Goal: Information Seeking & Learning: Learn about a topic

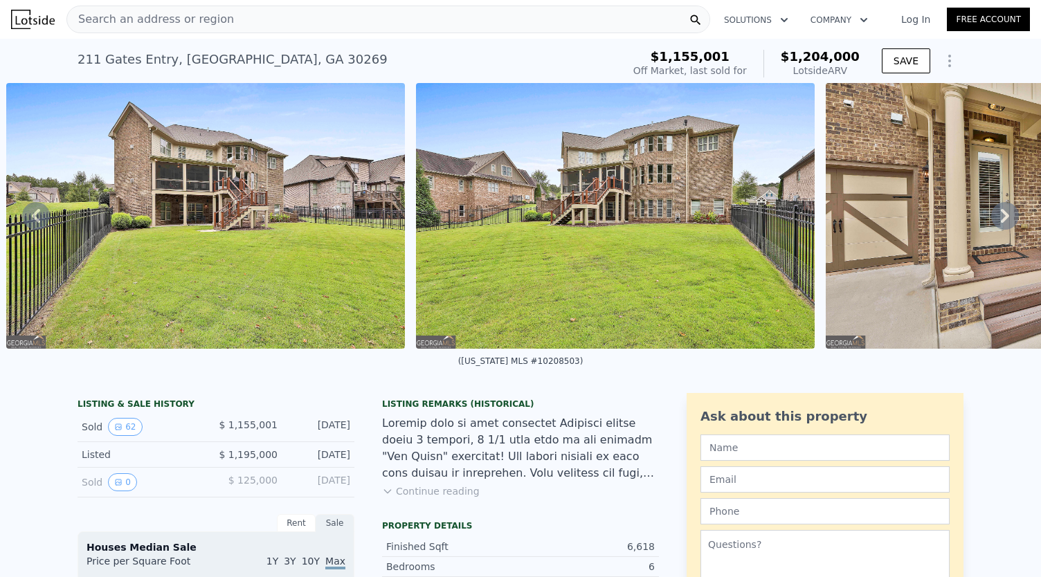
scroll to position [0, 25085]
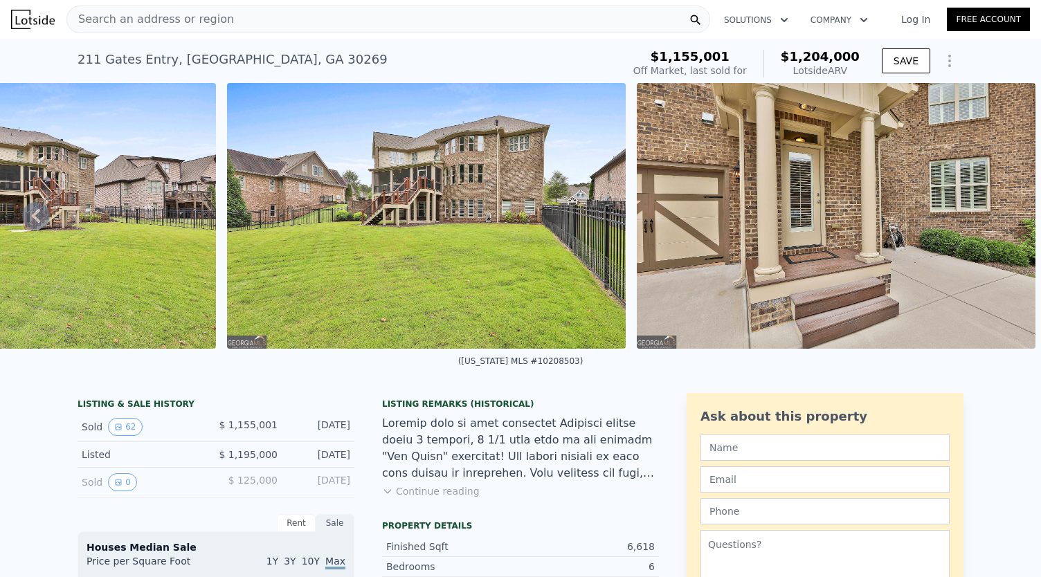
click at [270, 23] on div "Search an address or region" at bounding box center [388, 20] width 644 height 28
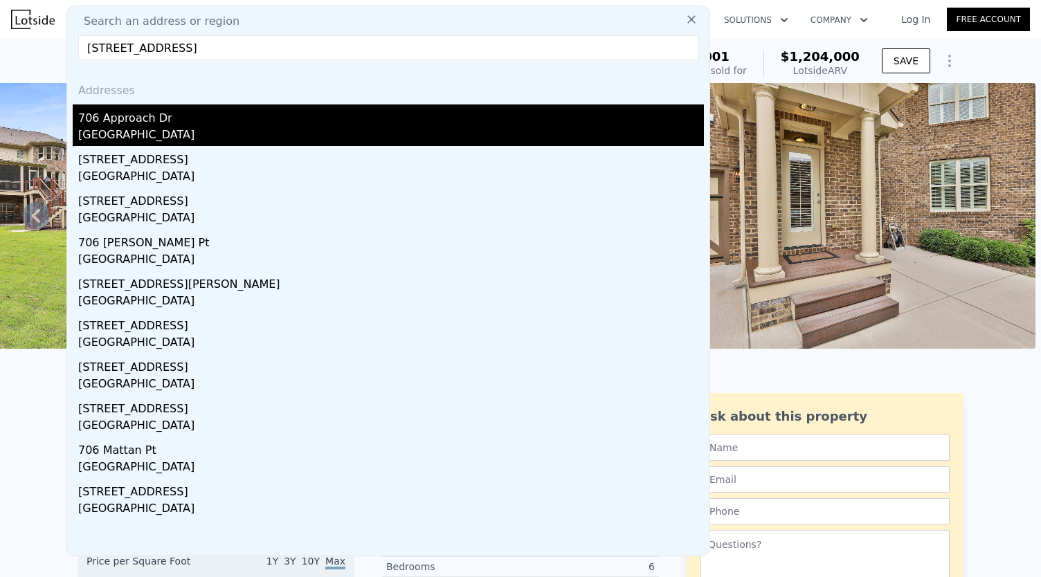
type input "[STREET_ADDRESS]"
click at [120, 128] on div "[GEOGRAPHIC_DATA]" at bounding box center [391, 136] width 626 height 19
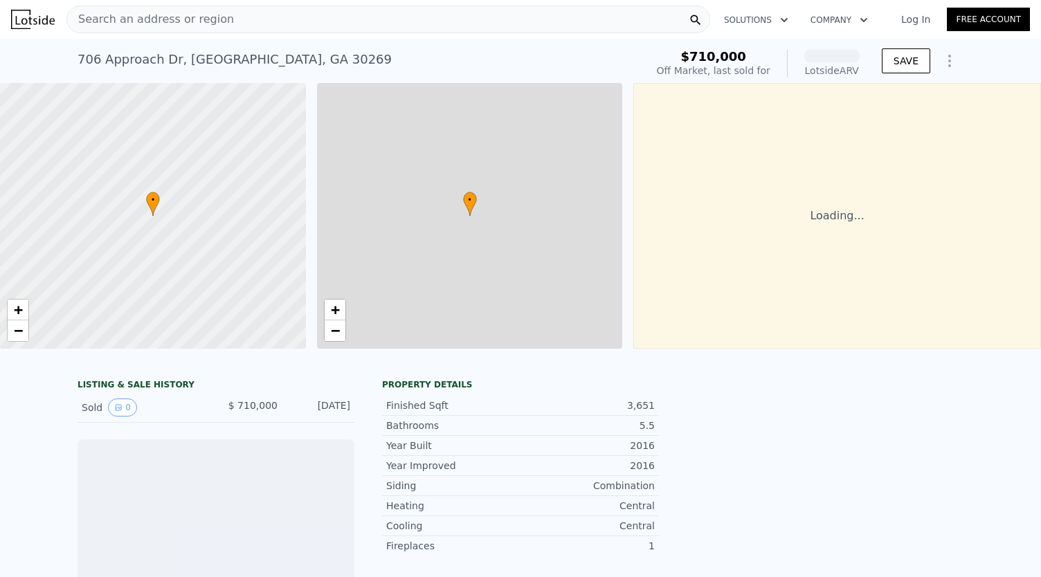
scroll to position [0, 6]
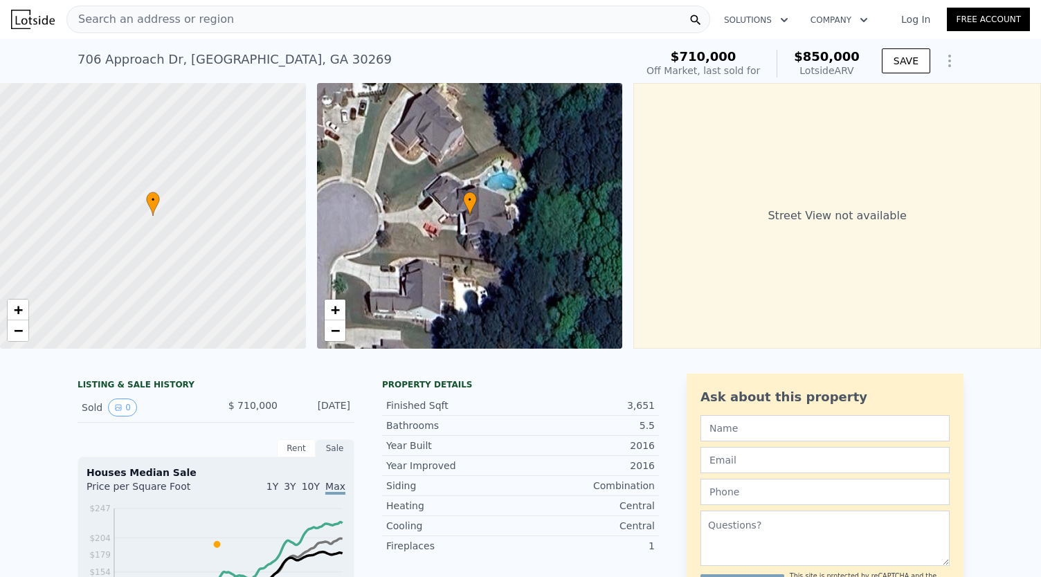
click at [254, 11] on div "Search an address or region" at bounding box center [388, 20] width 644 height 28
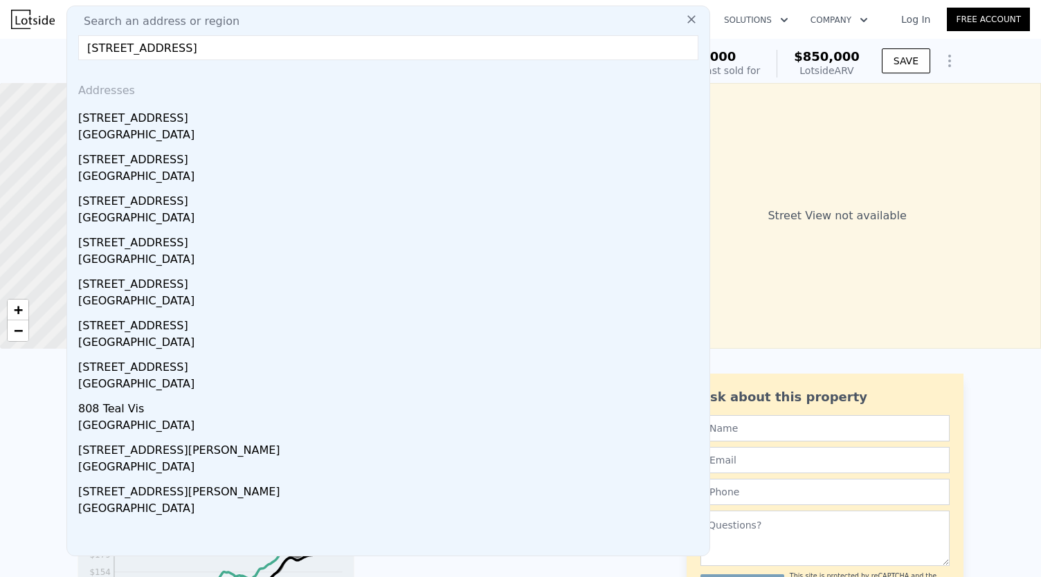
click at [318, 51] on input "[STREET_ADDRESS]" at bounding box center [388, 47] width 620 height 25
paste input "211 Gates Entry, [GEOGRAPHIC_DATA], [GEOGRAPHIC_DATA]"
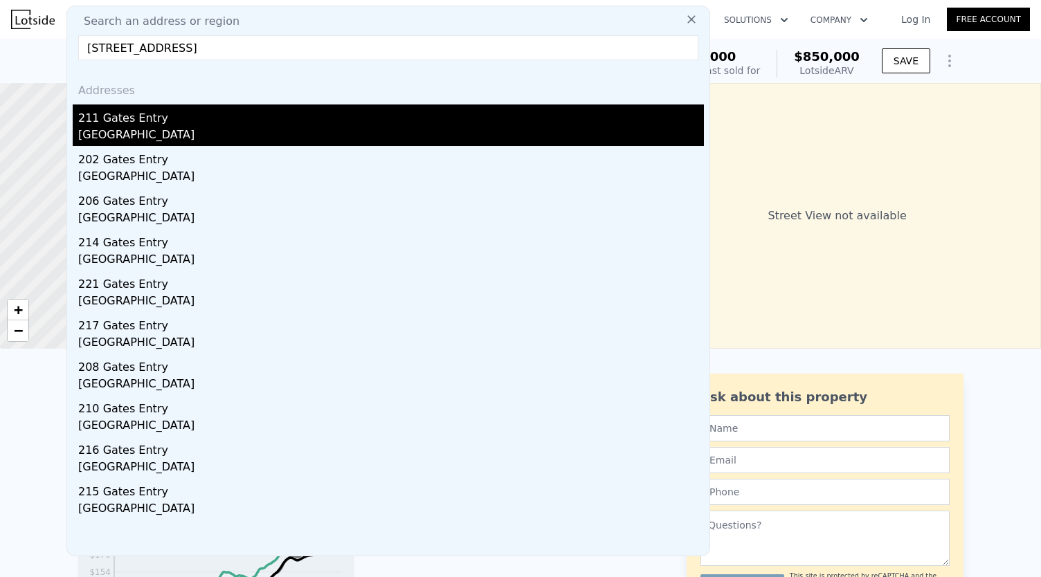
type input "[STREET_ADDRESS]"
click at [137, 138] on div "[GEOGRAPHIC_DATA]" at bounding box center [391, 136] width 626 height 19
type input "5"
type input "7"
type input "4"
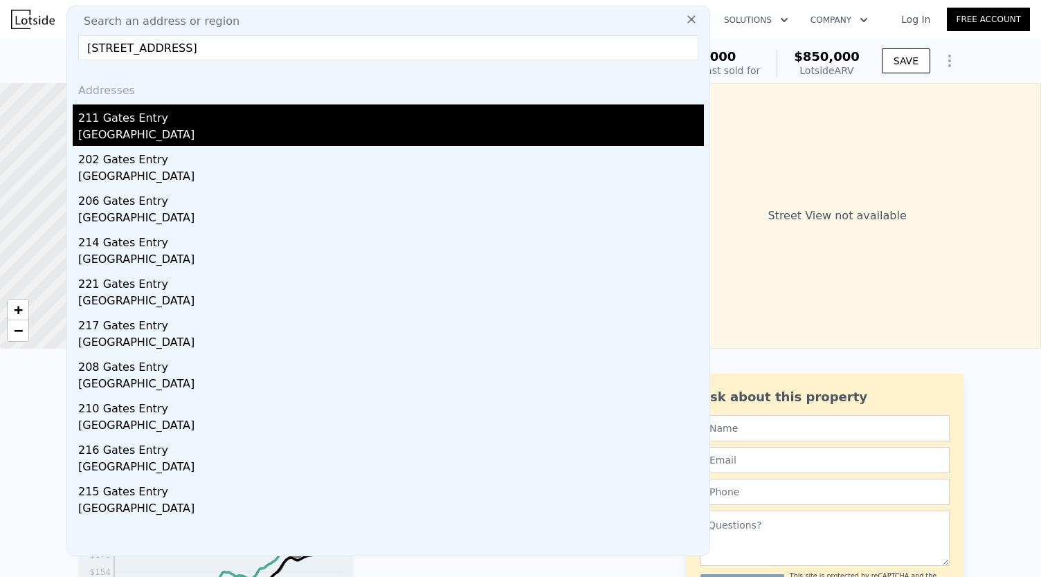
type input "7"
type input "4788"
type input "6470"
type input "12196.8"
type input "$ 1,204,000"
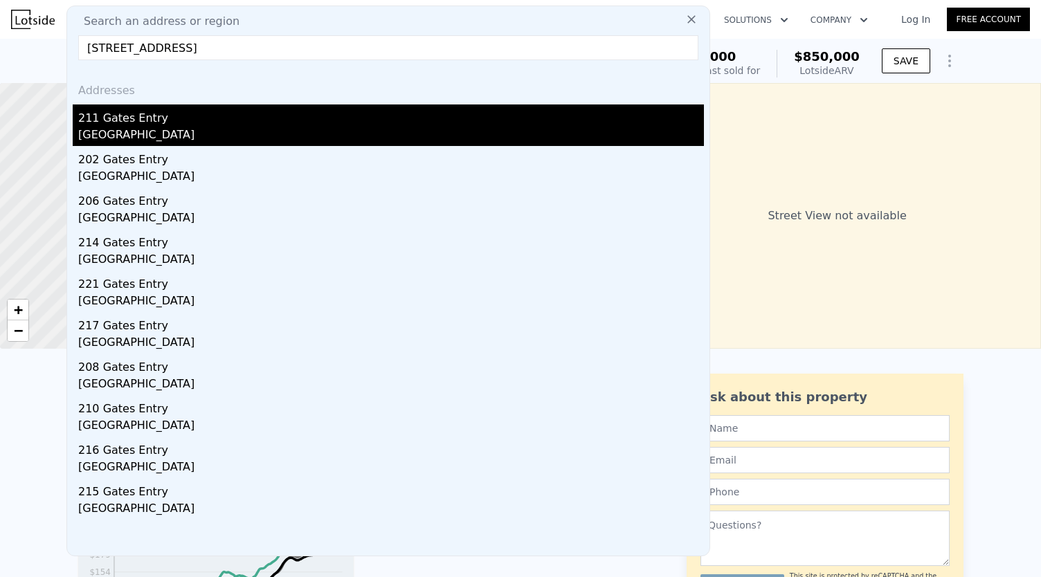
type input "6"
type input "-$ 108,385"
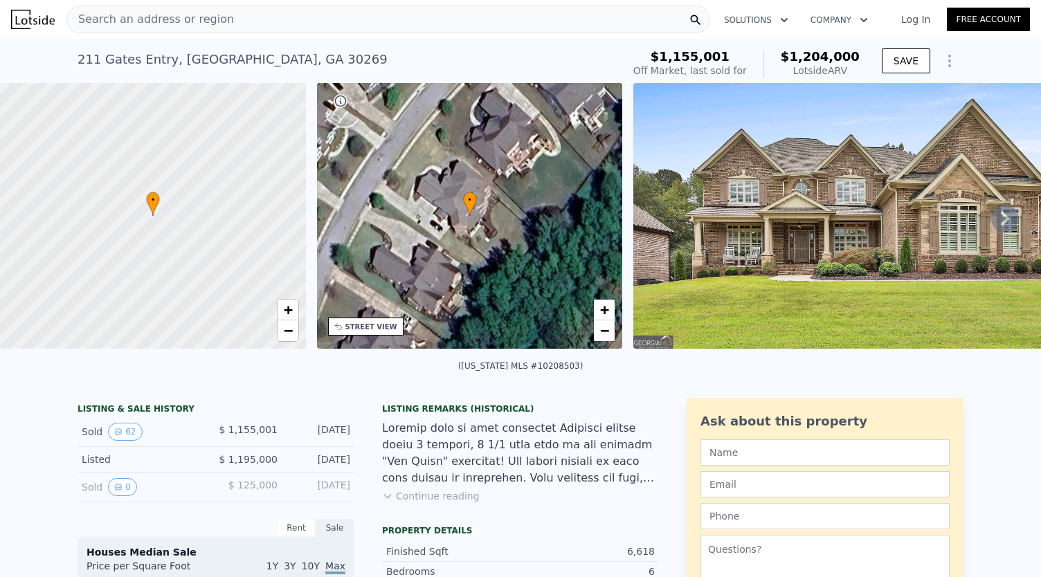
click at [1001, 224] on icon at bounding box center [1005, 219] width 8 height 14
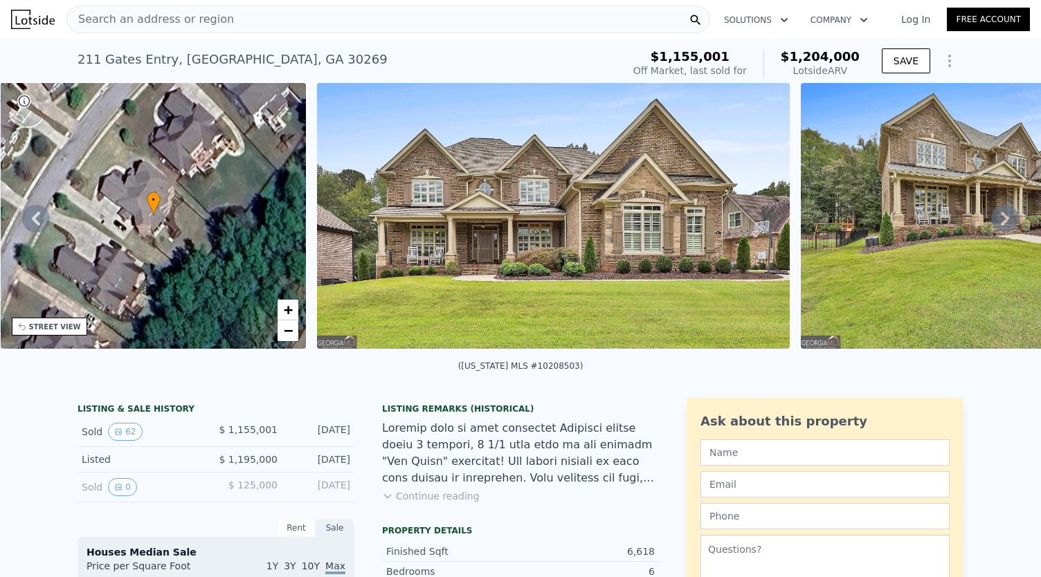
click at [1001, 224] on icon at bounding box center [1005, 219] width 8 height 14
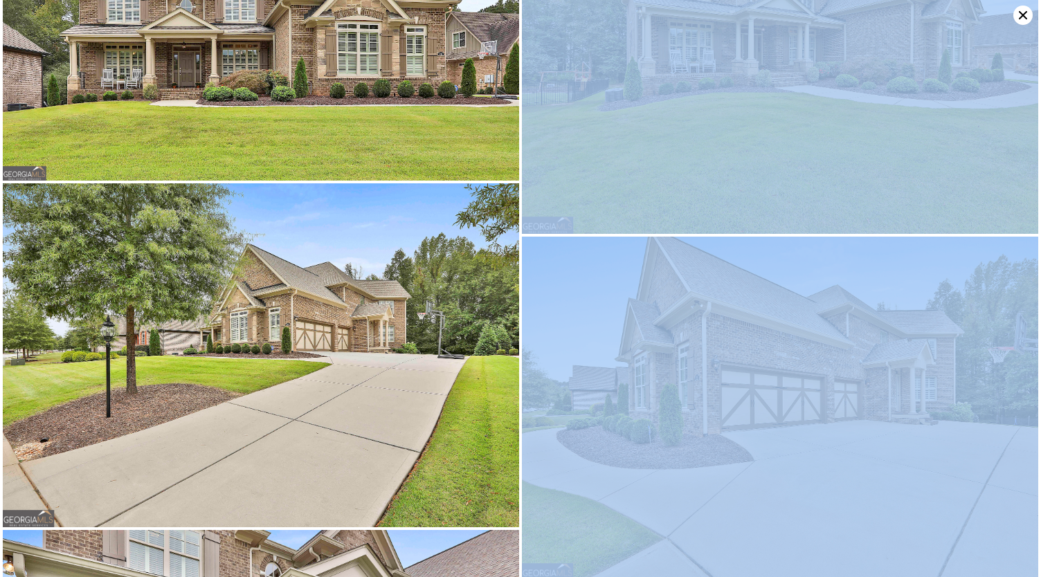
scroll to position [0, 0]
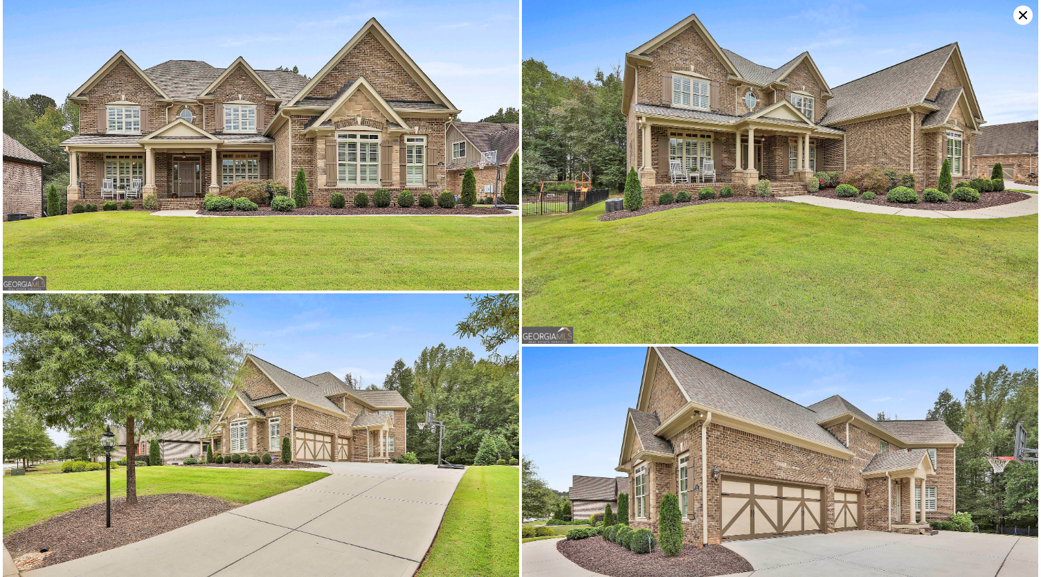
click at [1018, 16] on icon at bounding box center [1022, 15] width 19 height 19
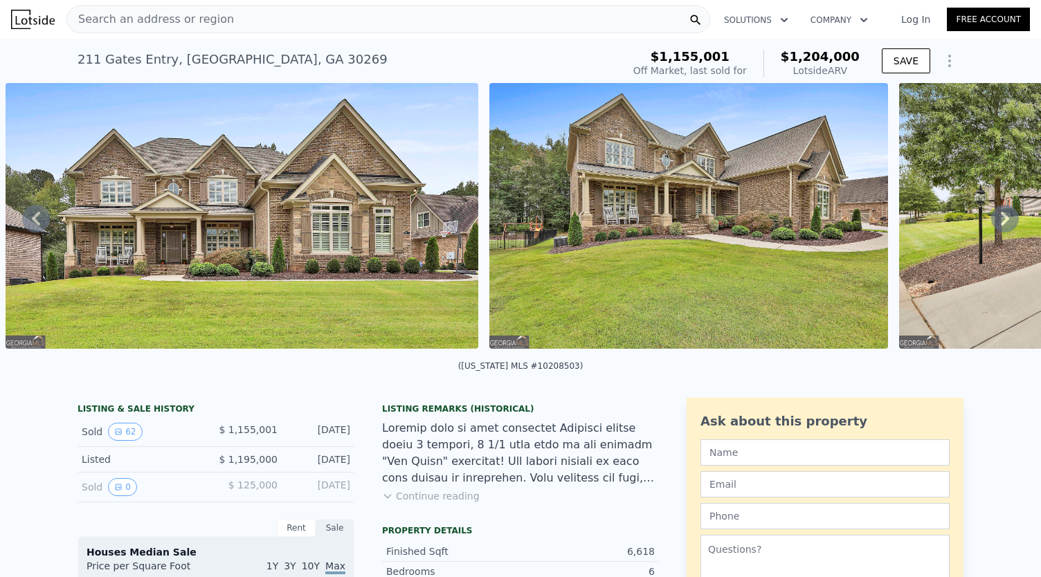
click at [212, 18] on span "Search an address or region" at bounding box center [150, 19] width 167 height 17
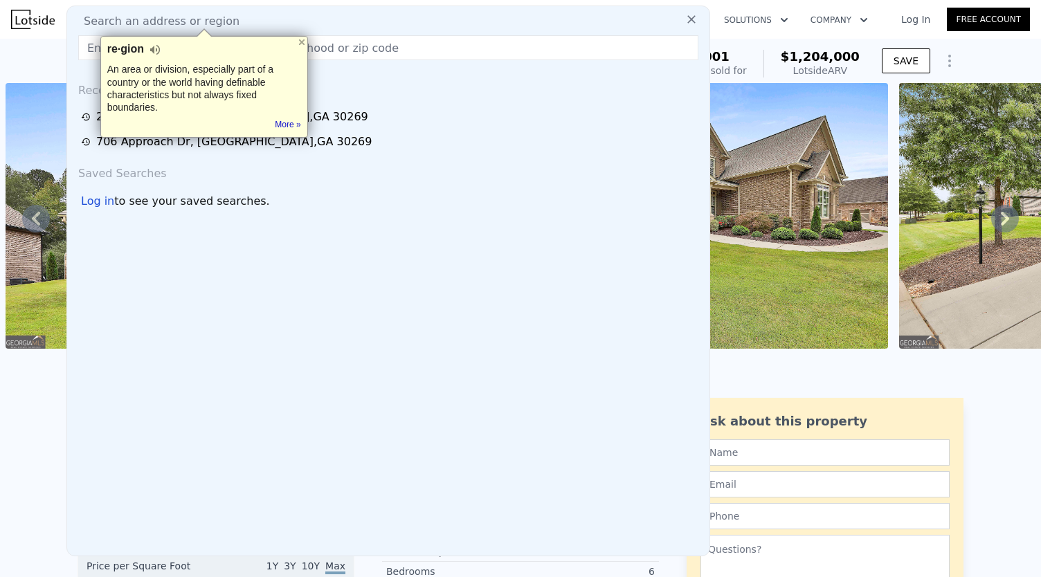
click at [345, 49] on input "text" at bounding box center [388, 47] width 620 height 25
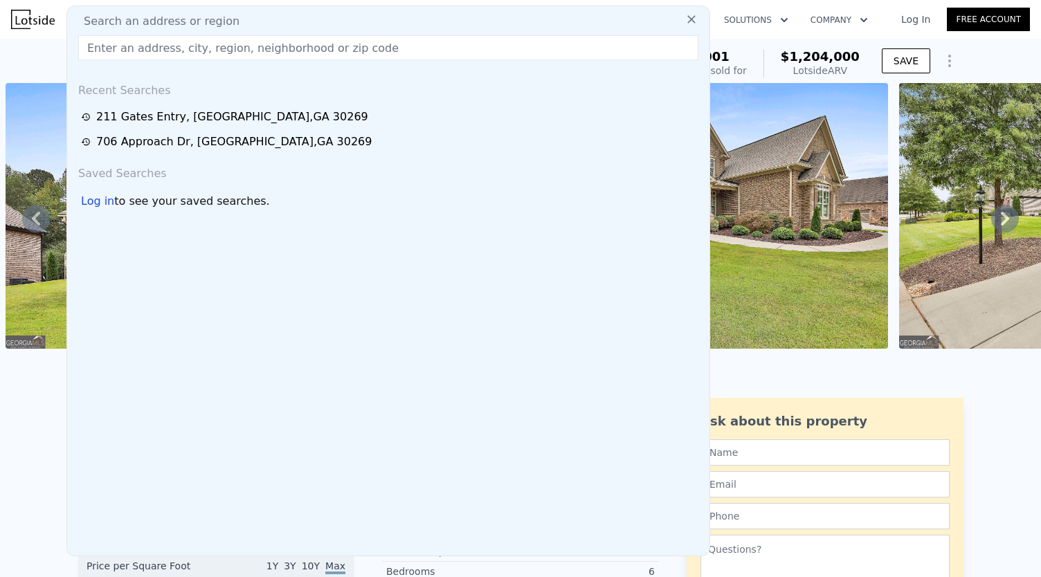
paste input "[STREET_ADDRESS]"
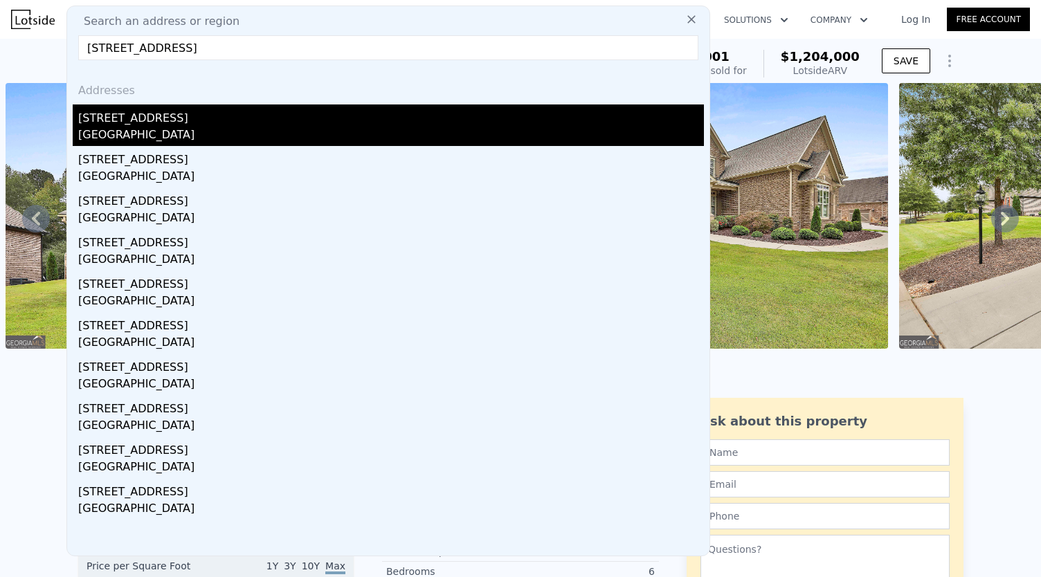
type input "[STREET_ADDRESS]"
click at [165, 127] on div "[GEOGRAPHIC_DATA]" at bounding box center [391, 136] width 626 height 19
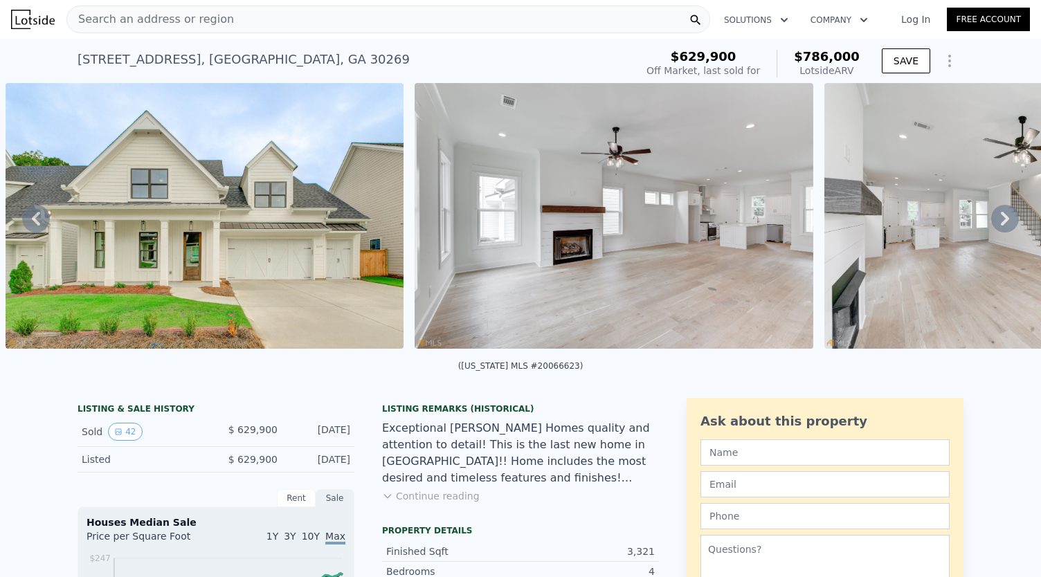
click at [1001, 224] on icon at bounding box center [1005, 219] width 8 height 14
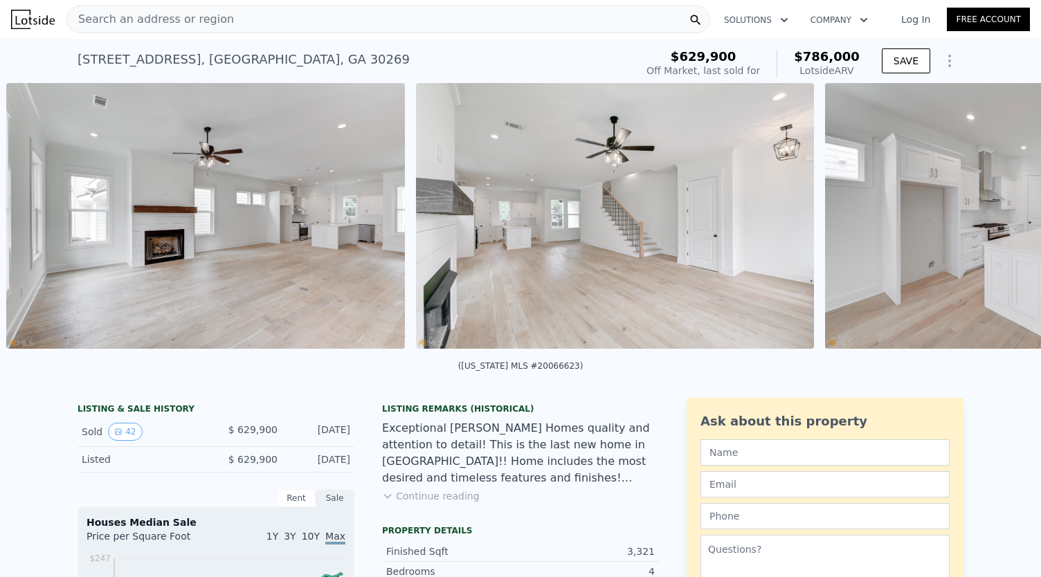
scroll to position [0, 1043]
click at [997, 224] on img at bounding box center [1023, 216] width 398 height 266
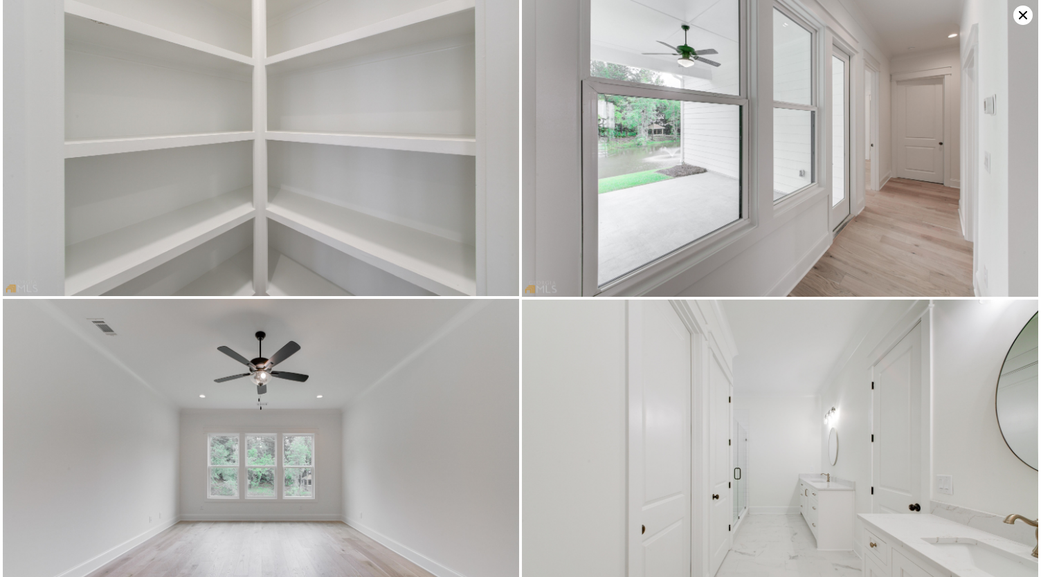
scroll to position [1720, 0]
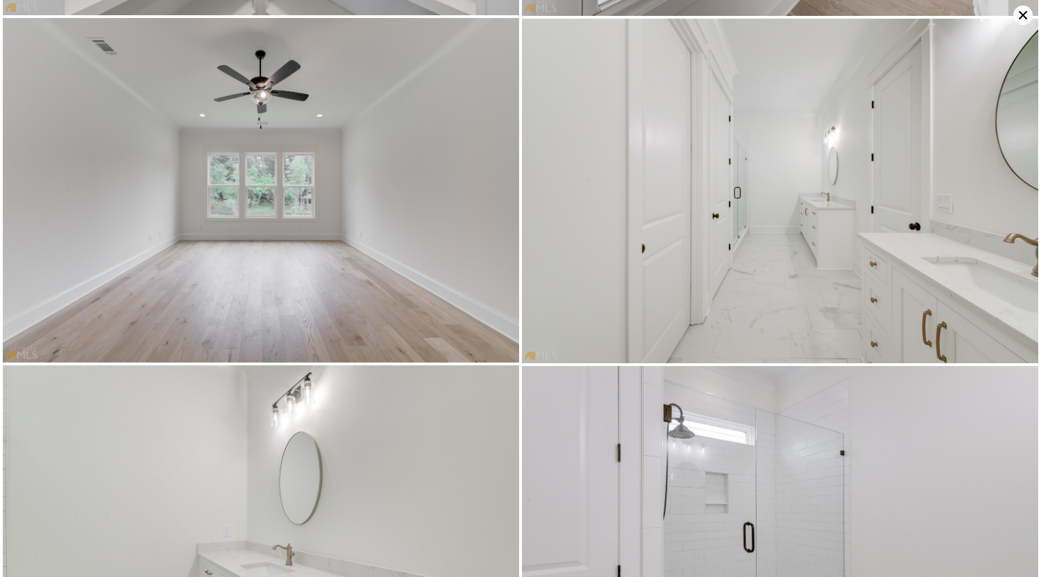
click at [1023, 17] on icon at bounding box center [1022, 15] width 19 height 19
